Goal: Communication & Community: Answer question/provide support

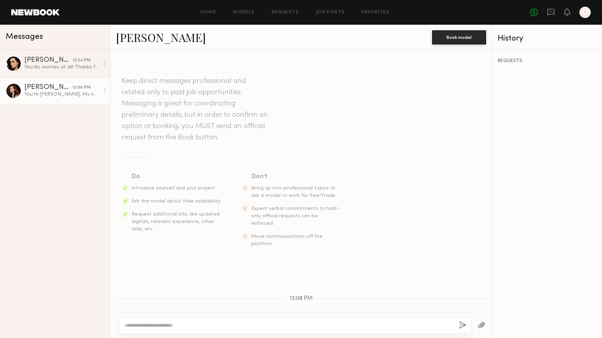
scroll to position [148, 0]
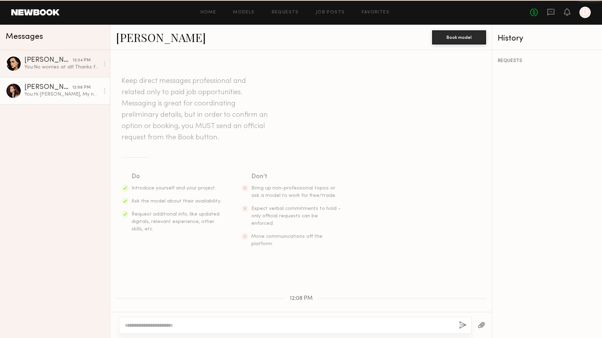
scroll to position [148, 0]
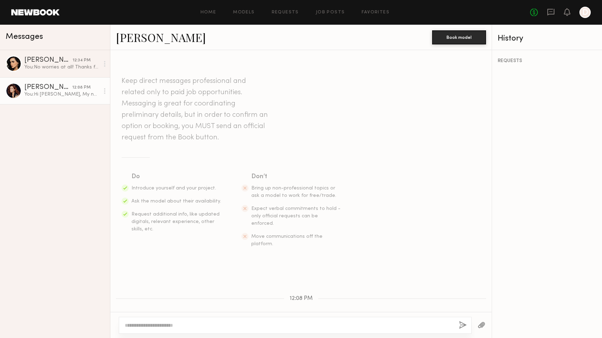
scroll to position [148, 0]
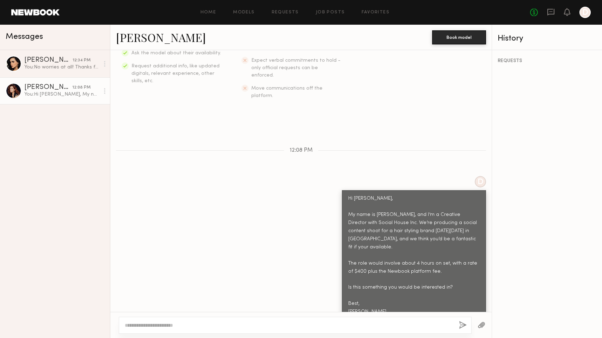
click at [57, 198] on div "Priscilla P. 12:34 PM You: No worries at all! Thanks for letting me know! 😊 Abi…" at bounding box center [55, 194] width 110 height 288
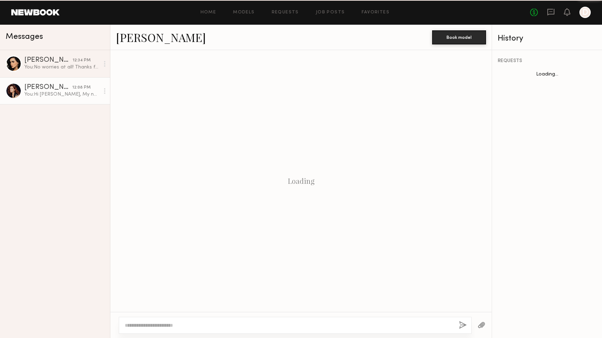
scroll to position [148, 0]
